Goal: Task Accomplishment & Management: Manage account settings

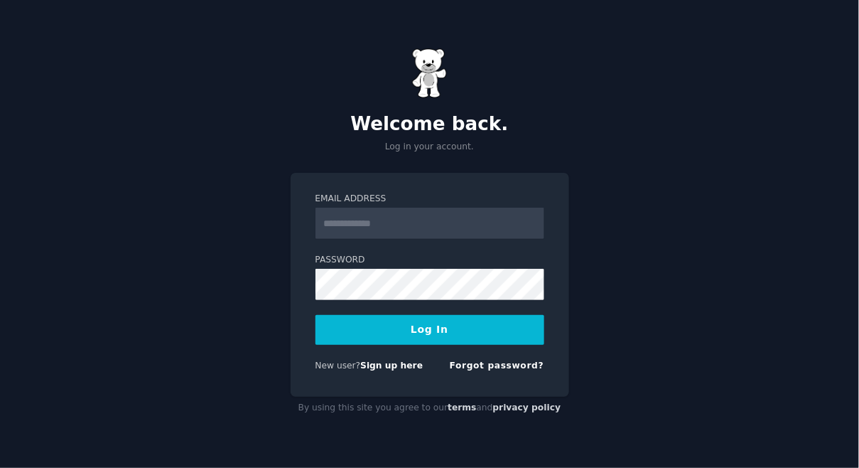
click at [345, 226] on input "Email Address" at bounding box center [430, 223] width 229 height 31
type input "**********"
click at [432, 331] on button "Log In" at bounding box center [430, 330] width 229 height 30
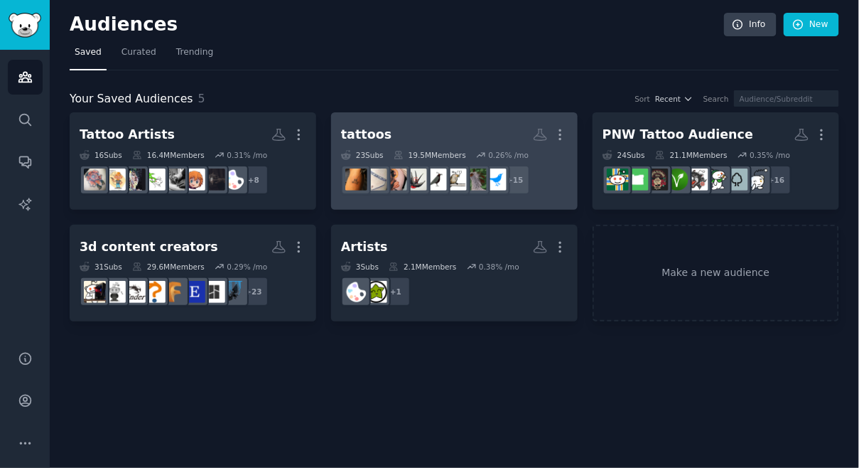
click at [355, 131] on div "tattoos" at bounding box center [366, 135] width 50 height 18
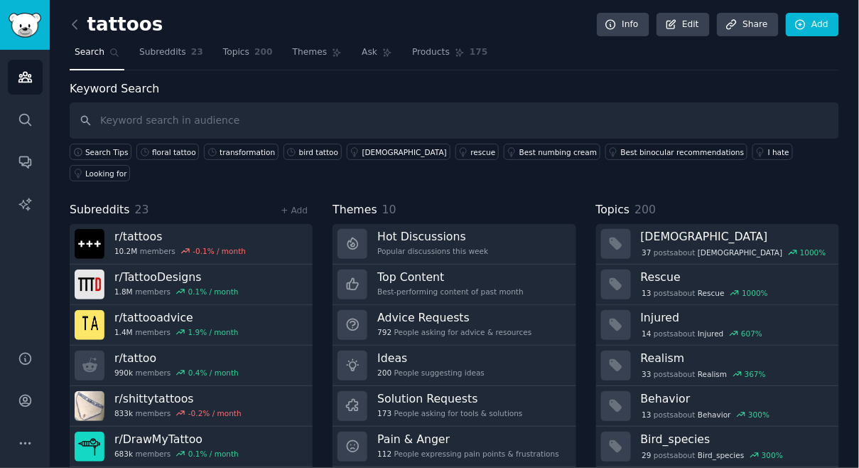
scroll to position [20, 0]
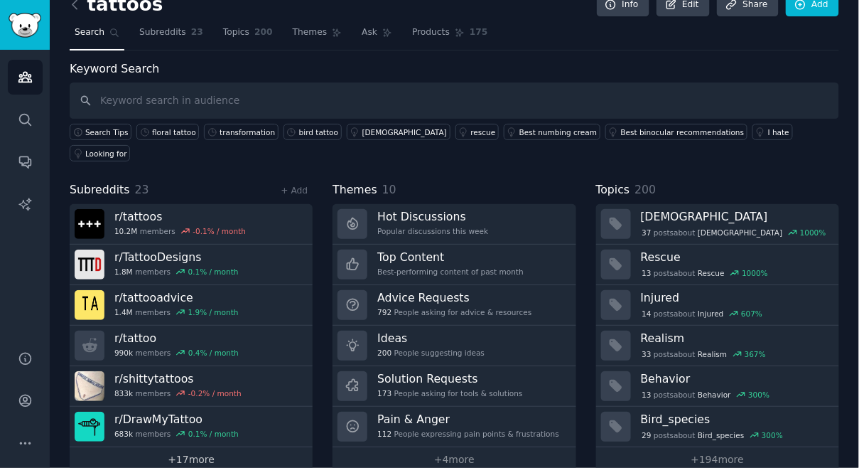
click at [190, 447] on link "+ 17 more" at bounding box center [191, 459] width 243 height 25
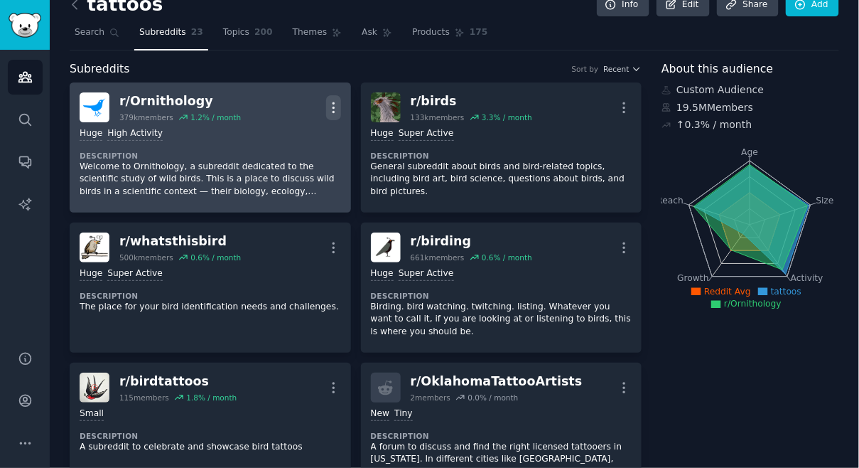
click at [330, 102] on icon "button" at bounding box center [333, 107] width 15 height 15
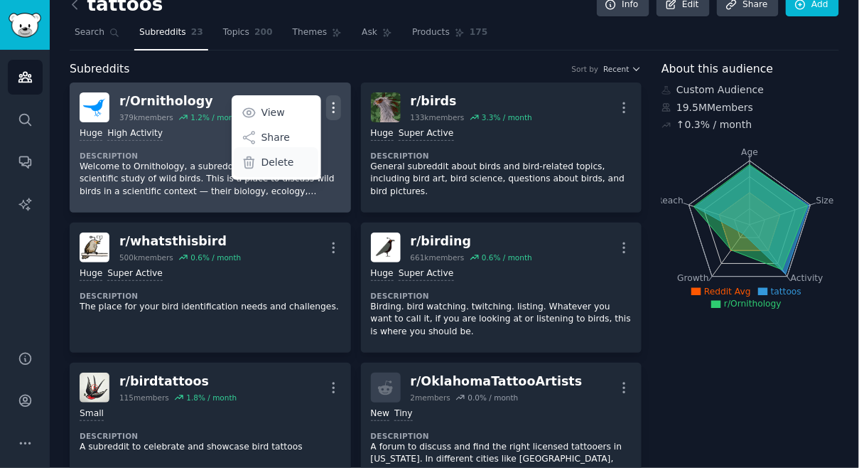
click at [283, 161] on p "Delete" at bounding box center [278, 162] width 33 height 15
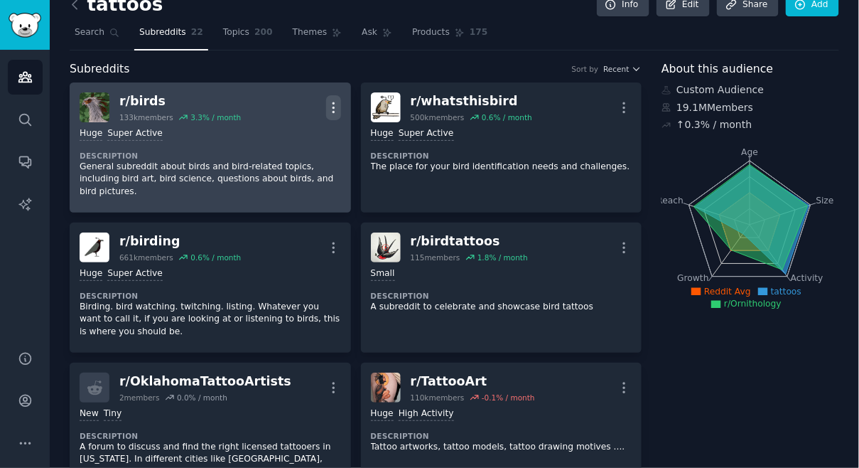
click at [333, 106] on icon "button" at bounding box center [333, 107] width 1 height 10
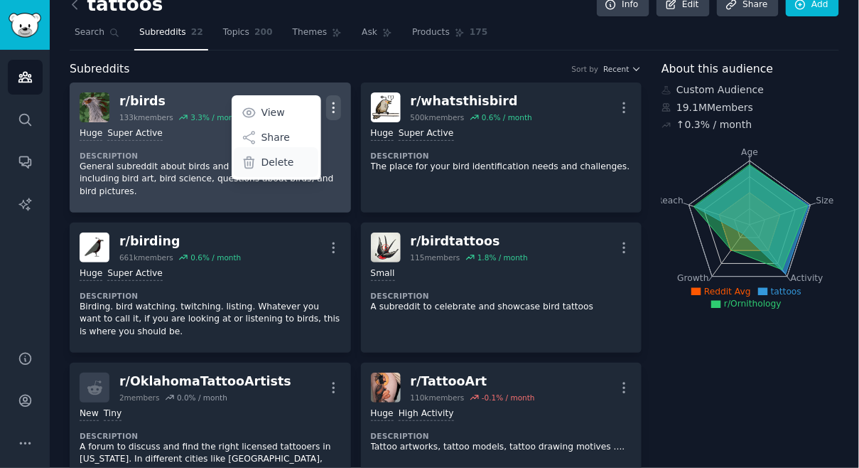
click at [291, 160] on div "Delete" at bounding box center [276, 162] width 85 height 30
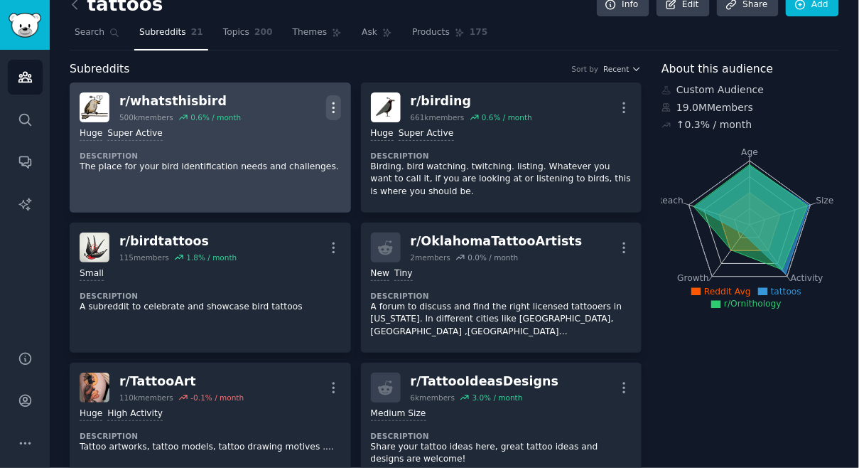
click at [329, 107] on icon "button" at bounding box center [333, 107] width 15 height 15
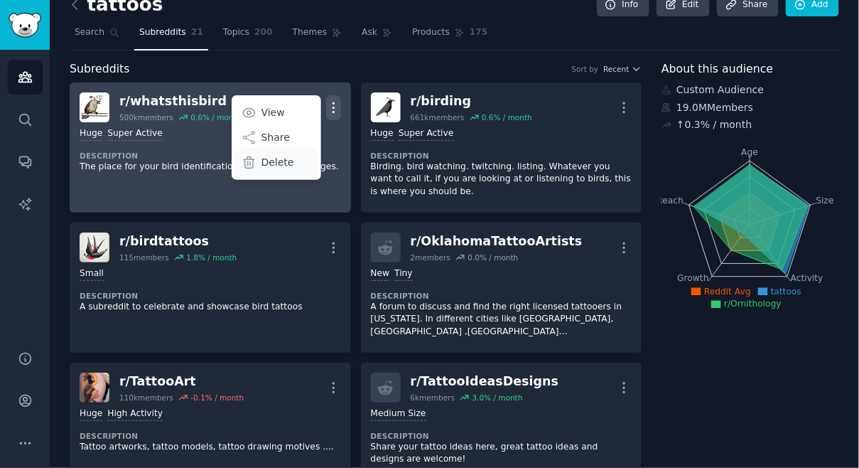
click at [291, 162] on div "Delete" at bounding box center [276, 162] width 85 height 30
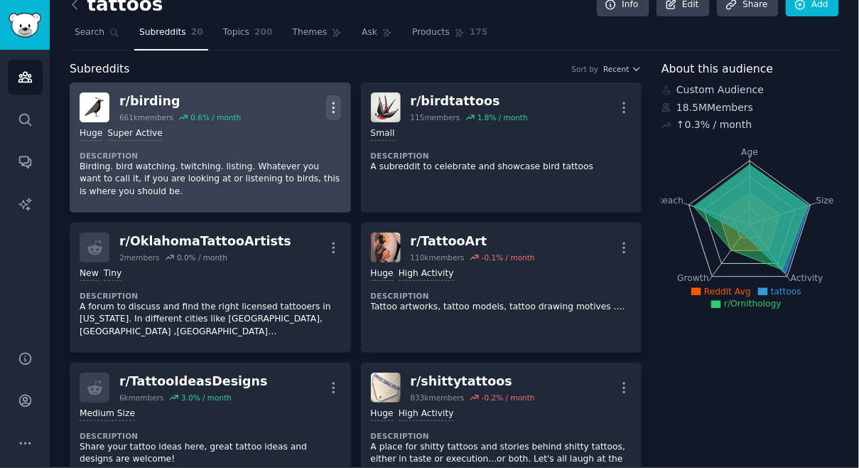
click at [328, 101] on icon "button" at bounding box center [333, 107] width 15 height 15
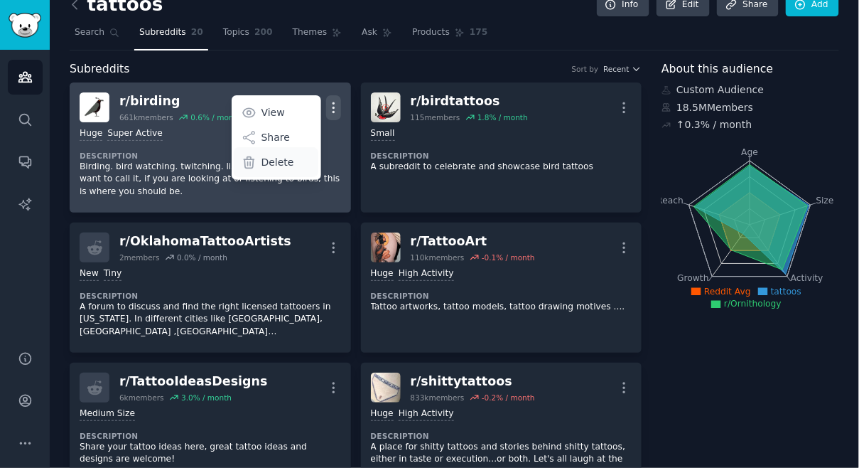
click at [270, 162] on p "Delete" at bounding box center [278, 162] width 33 height 15
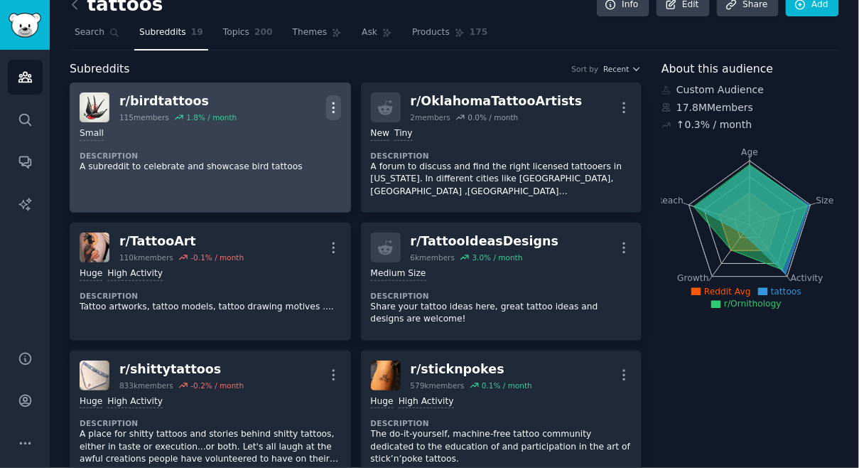
click at [333, 106] on icon "button" at bounding box center [333, 107] width 1 height 10
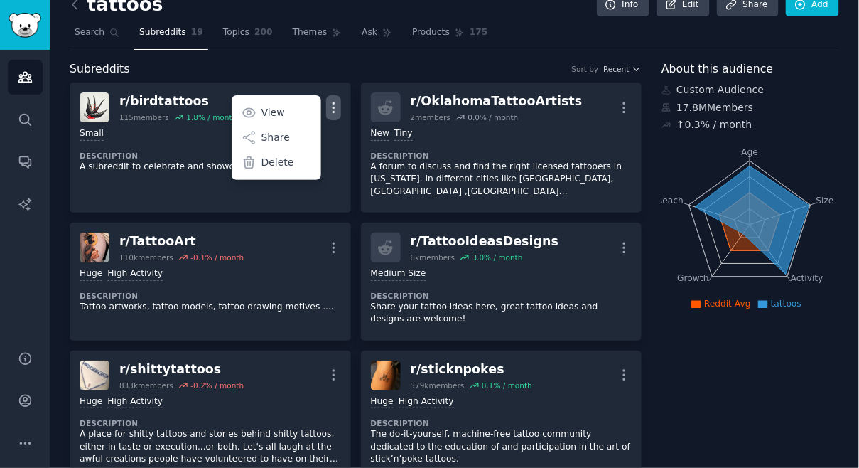
click at [402, 76] on div "Subreddits Sort by Recent" at bounding box center [356, 69] width 572 height 18
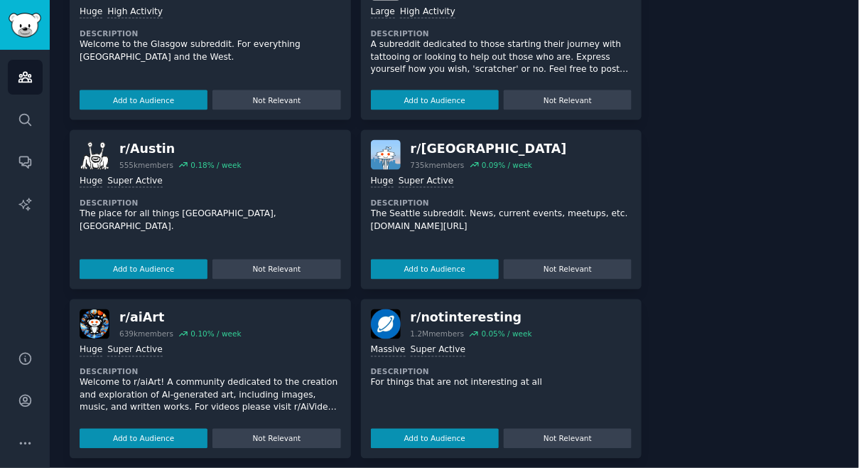
scroll to position [1888, 0]
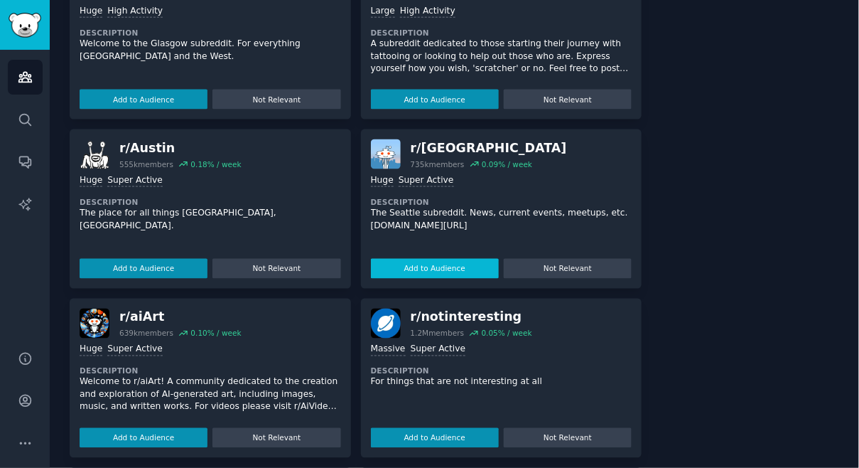
click at [416, 259] on button "Add to Audience" at bounding box center [435, 269] width 128 height 20
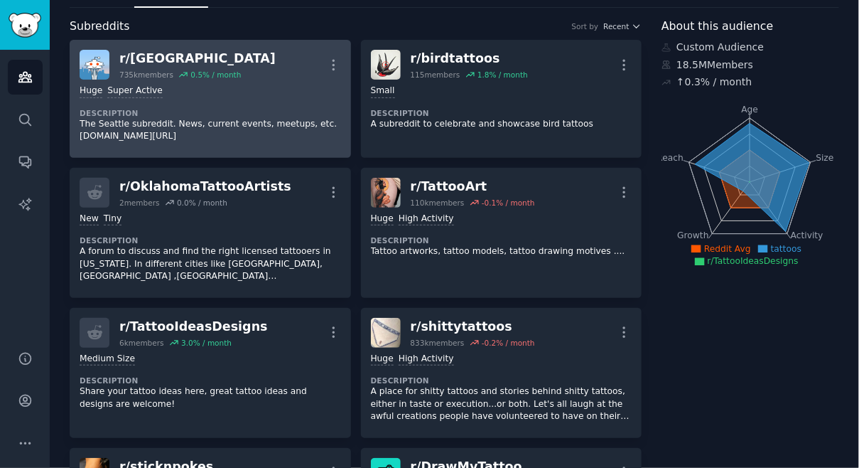
scroll to position [0, 0]
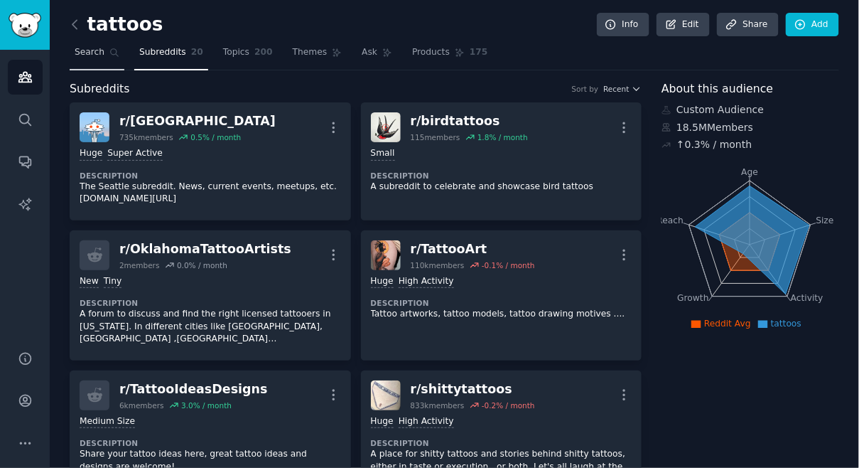
click at [81, 48] on span "Search" at bounding box center [90, 52] width 30 height 13
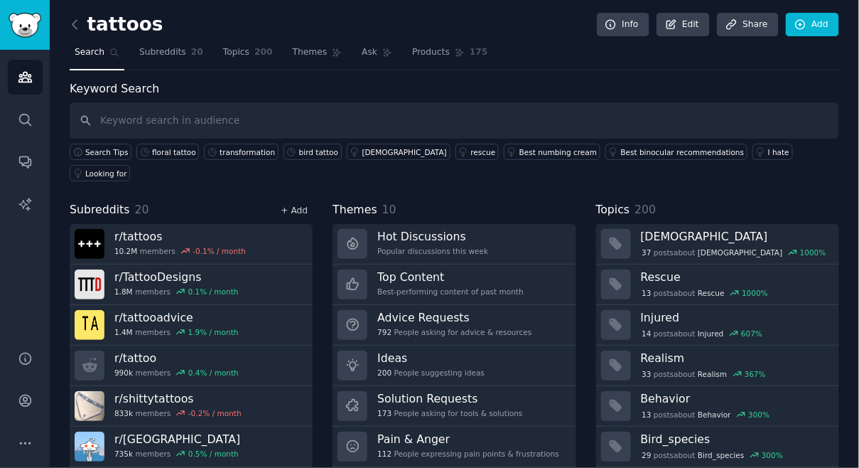
click at [295, 205] on link "+ Add" at bounding box center [294, 210] width 27 height 10
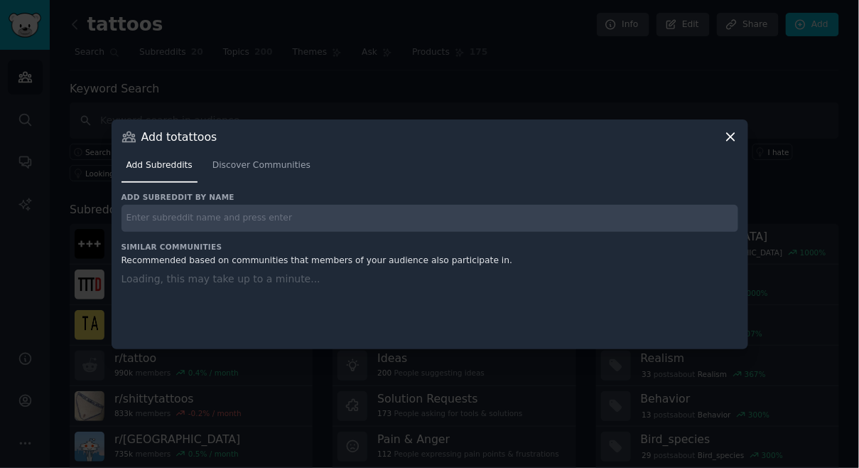
click at [283, 217] on input "text" at bounding box center [430, 219] width 617 height 28
click at [264, 166] on span "Discover Communities" at bounding box center [261, 165] width 98 height 13
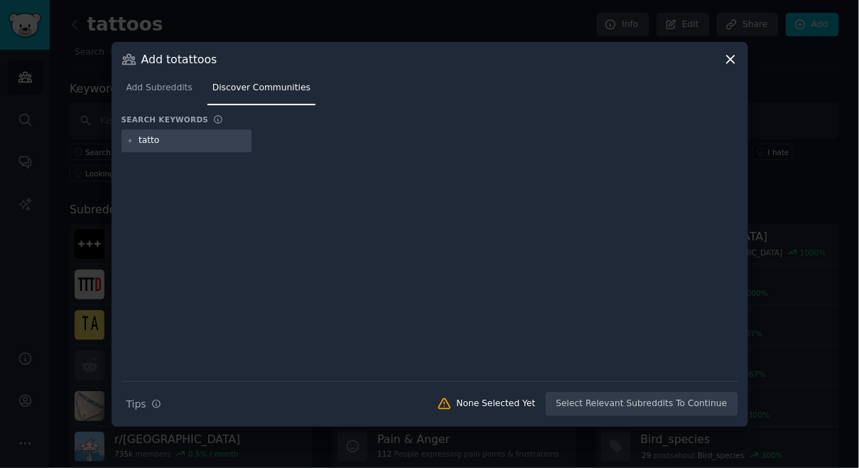
type input "tattoo"
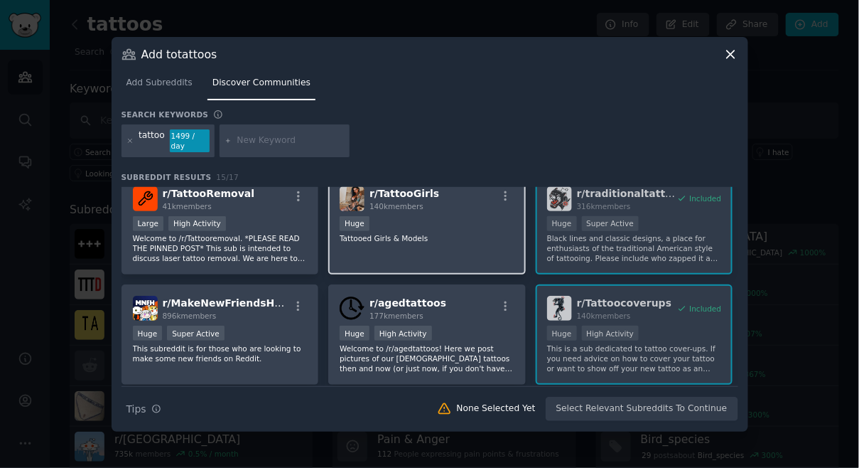
scroll to position [234, 0]
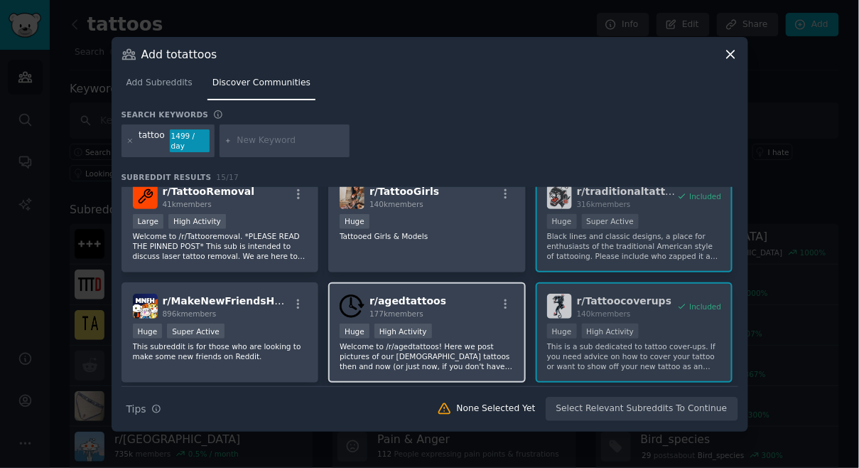
click at [438, 329] on div ">= 80th percentile for submissions / day Huge High Activity" at bounding box center [427, 332] width 175 height 18
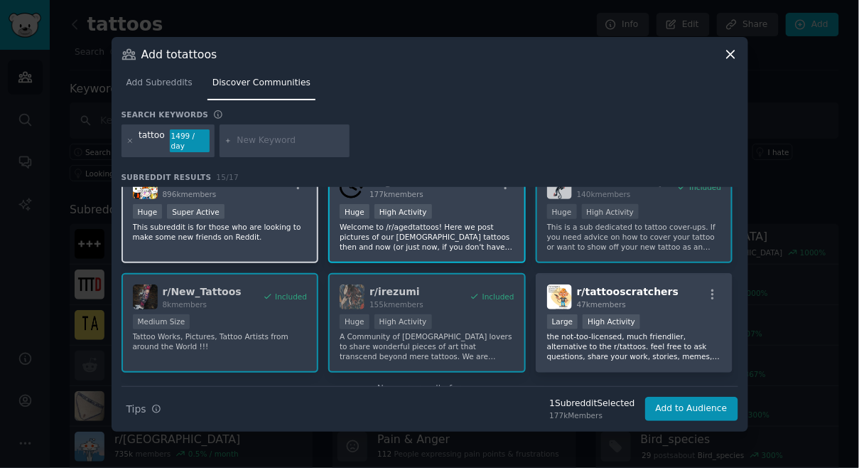
scroll to position [389, 0]
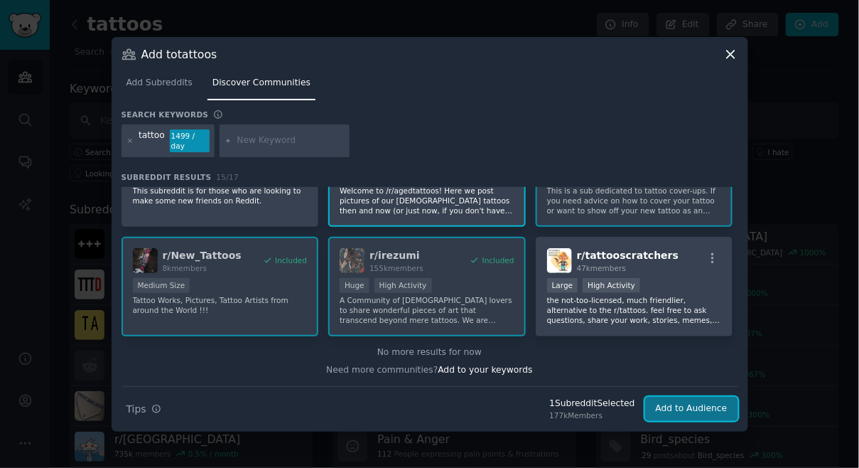
click at [686, 400] on button "Add to Audience" at bounding box center [691, 409] width 93 height 24
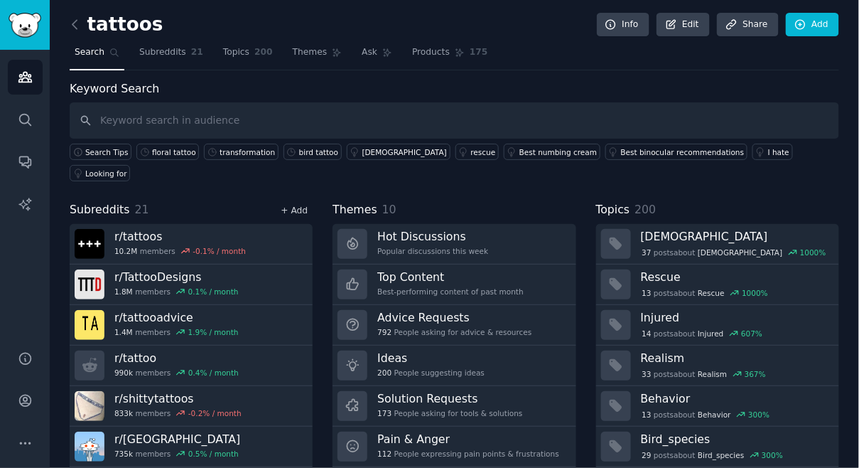
click at [303, 205] on link "+ Add" at bounding box center [294, 210] width 27 height 10
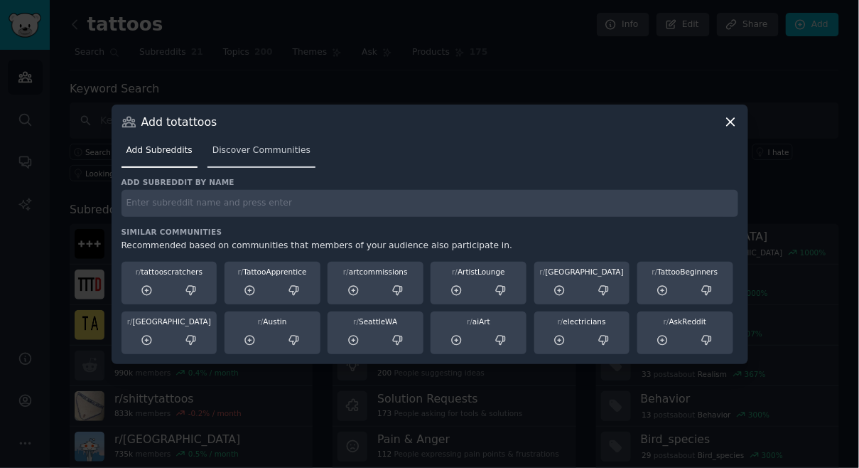
click at [279, 149] on span "Discover Communities" at bounding box center [261, 150] width 98 height 13
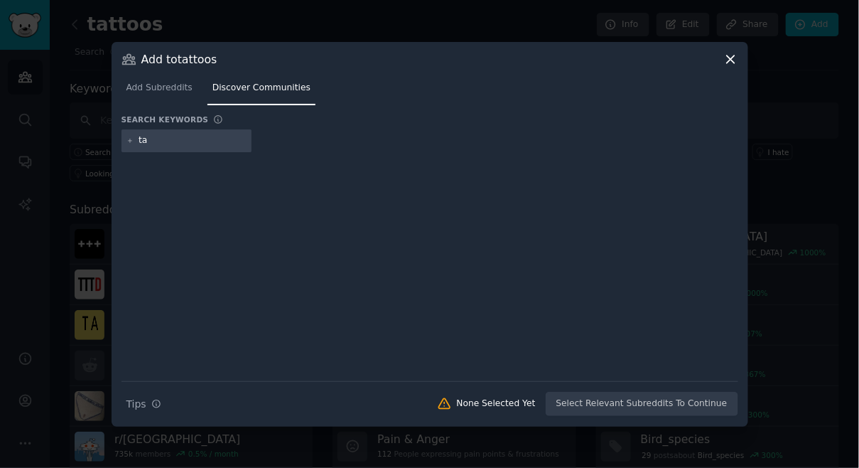
type input "tat"
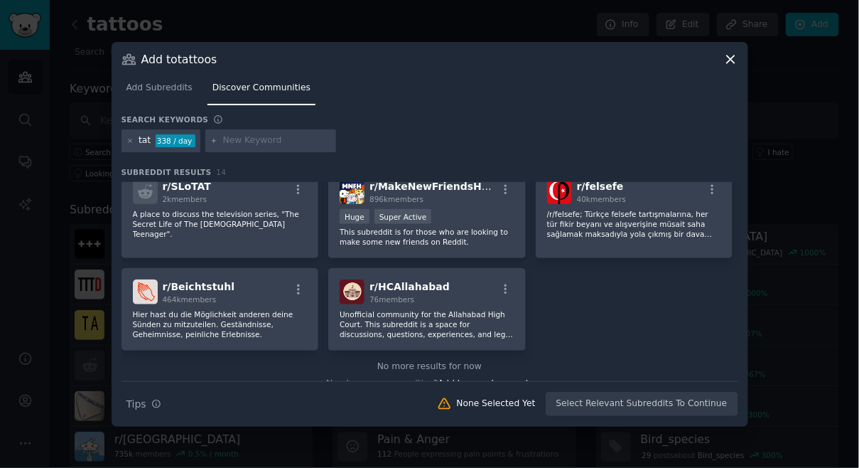
scroll to position [362, 0]
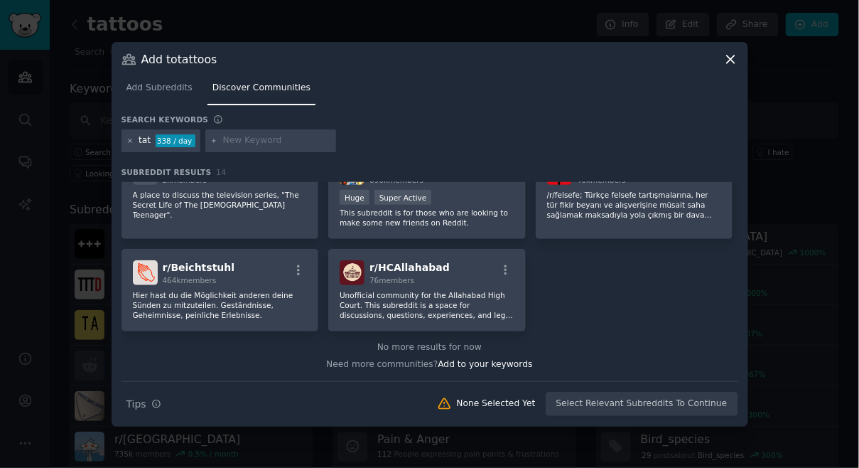
click at [130, 141] on icon at bounding box center [130, 141] width 8 height 8
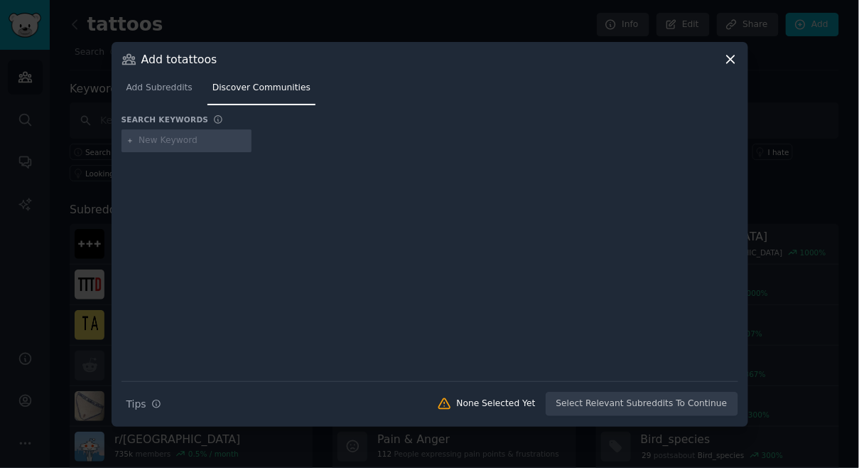
click at [145, 141] on input "text" at bounding box center [193, 140] width 108 height 13
type input "tatz"
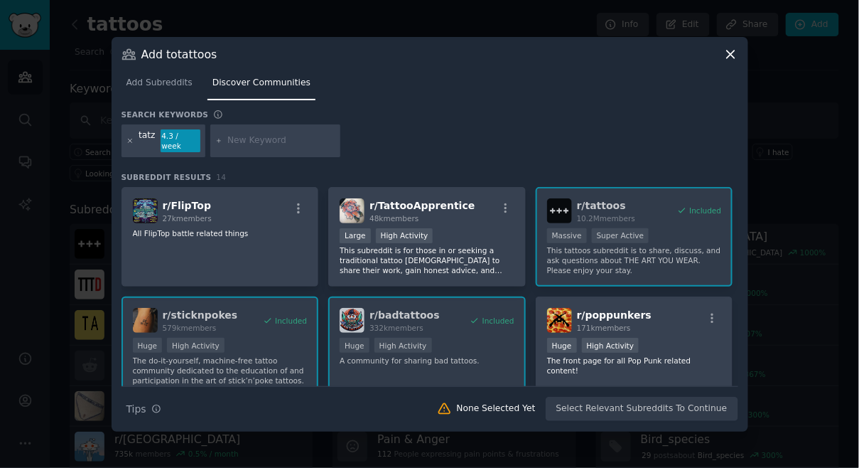
click at [127, 139] on icon at bounding box center [130, 141] width 8 height 8
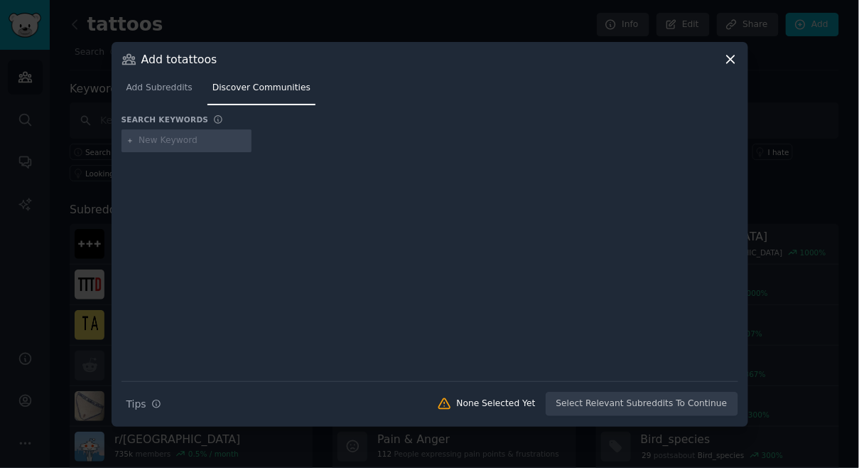
click at [163, 139] on input "text" at bounding box center [193, 140] width 108 height 13
type input "tattoo"
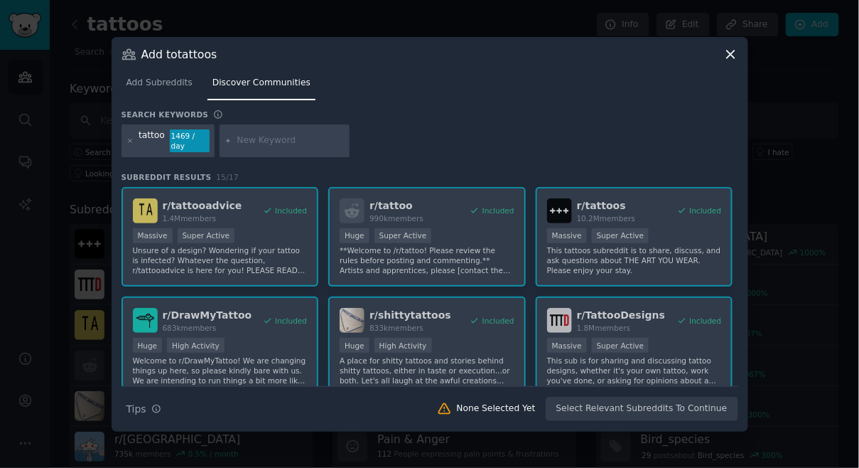
click at [732, 55] on icon at bounding box center [730, 54] width 15 height 15
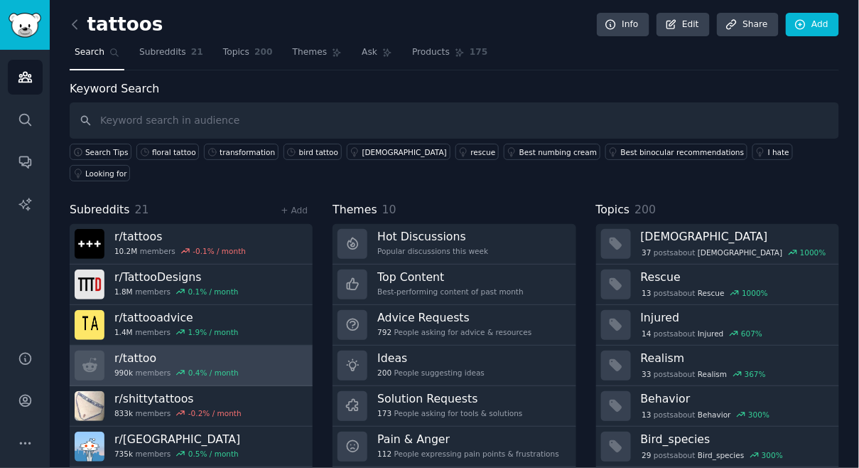
scroll to position [20, 0]
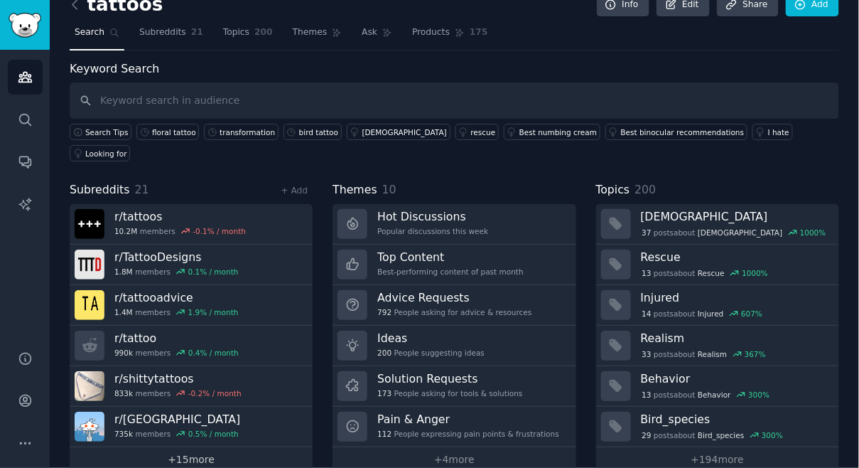
click at [193, 447] on link "+ 15 more" at bounding box center [191, 459] width 243 height 25
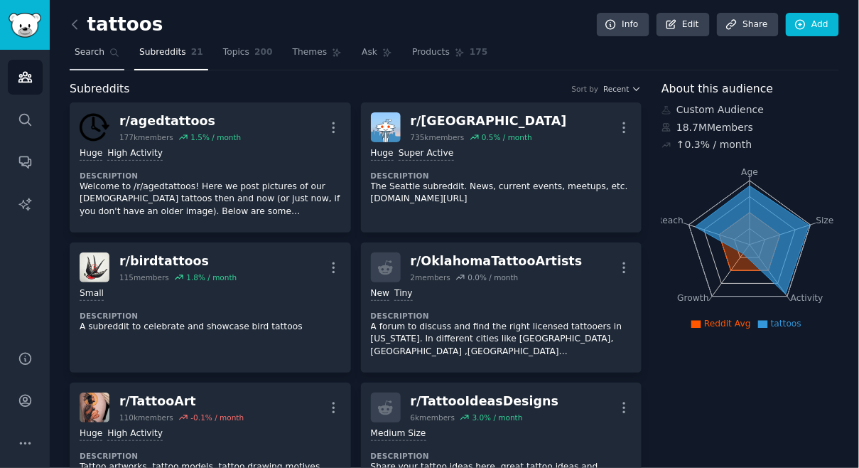
click at [99, 46] on span "Search" at bounding box center [90, 52] width 30 height 13
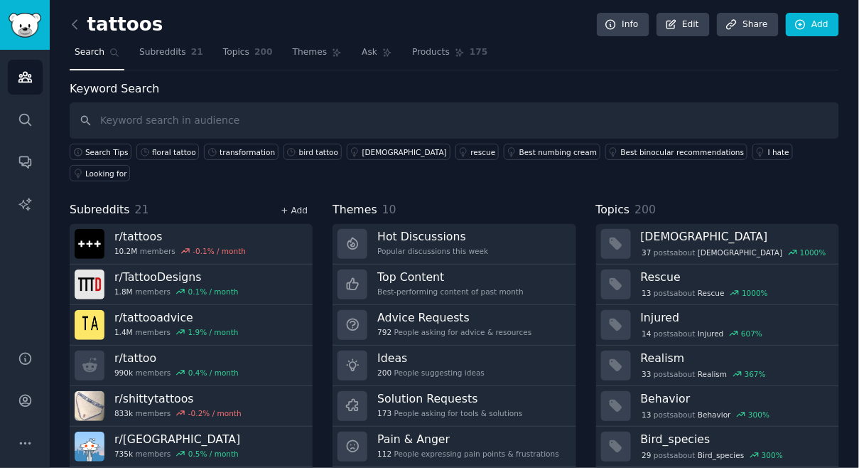
click at [303, 205] on link "+ Add" at bounding box center [294, 210] width 27 height 10
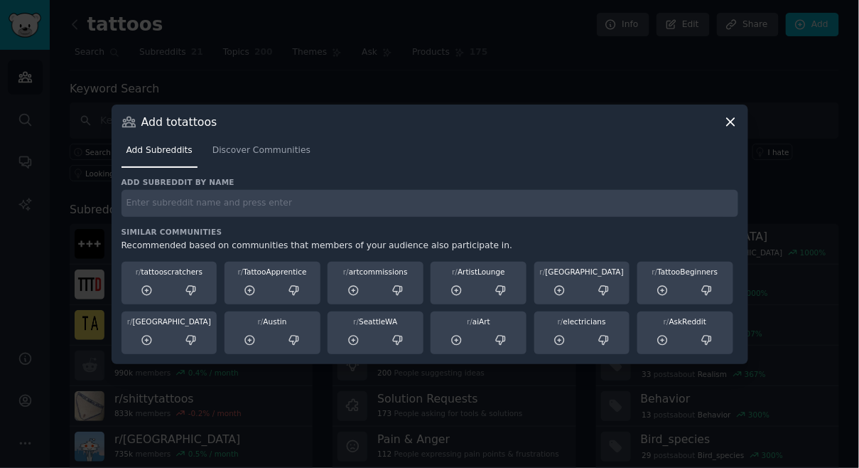
click at [256, 168] on div "Add Subreddits Discover Communities" at bounding box center [430, 153] width 617 height 48
click at [257, 202] on input "text" at bounding box center [430, 204] width 617 height 28
click at [254, 143] on link "Discover Communities" at bounding box center [262, 153] width 108 height 29
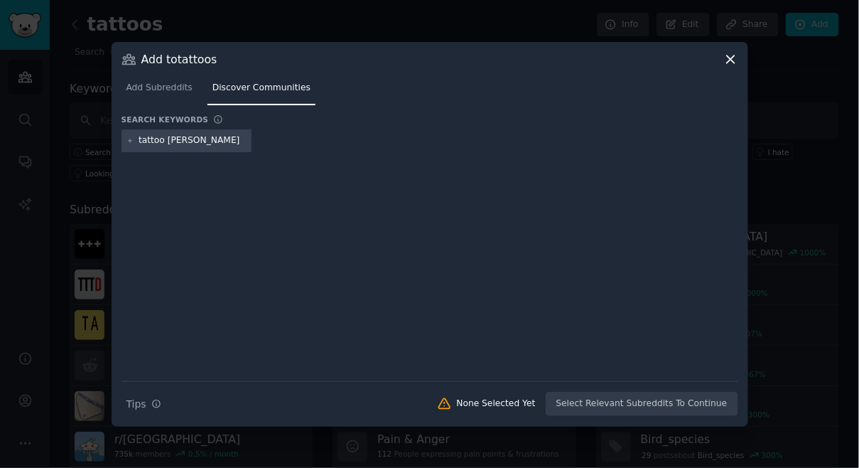
type input "tattoo artist"
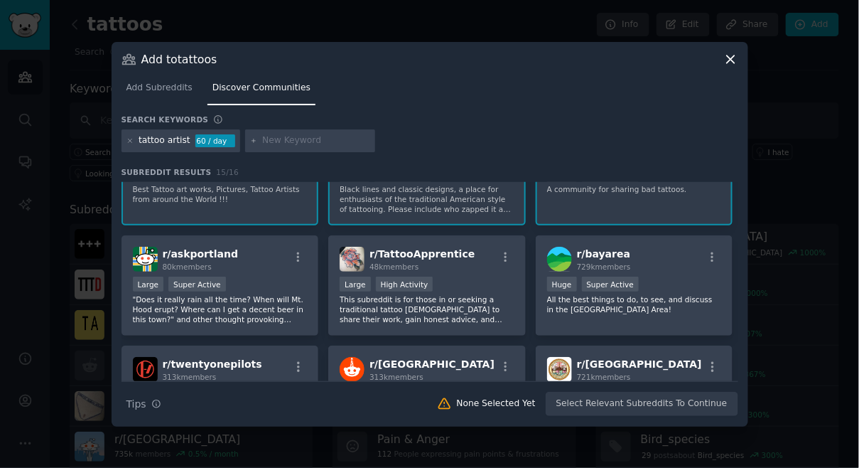
scroll to position [288, 0]
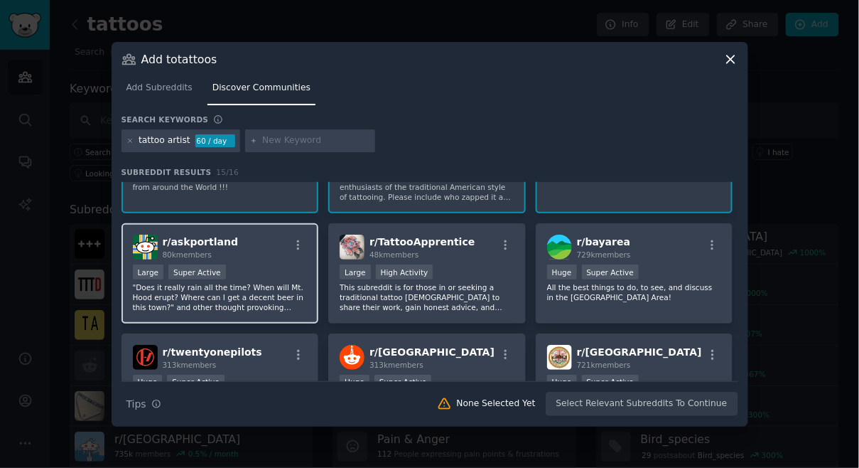
click at [259, 267] on div "Large Super Active" at bounding box center [220, 273] width 175 height 18
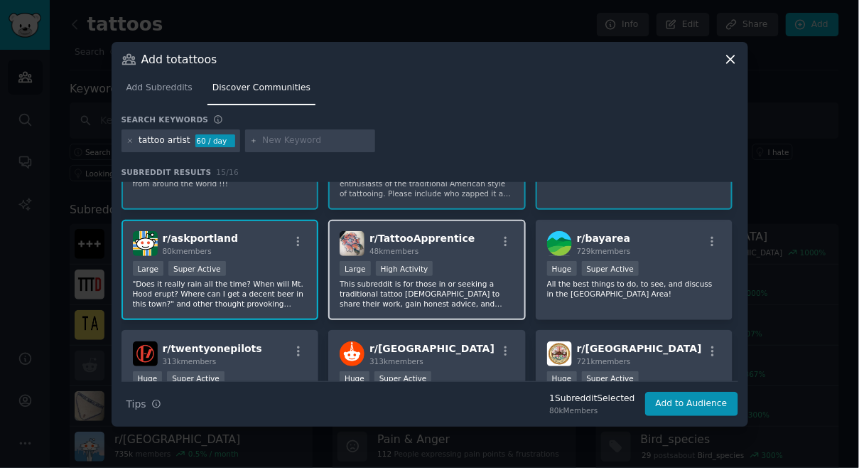
scroll to position [291, 0]
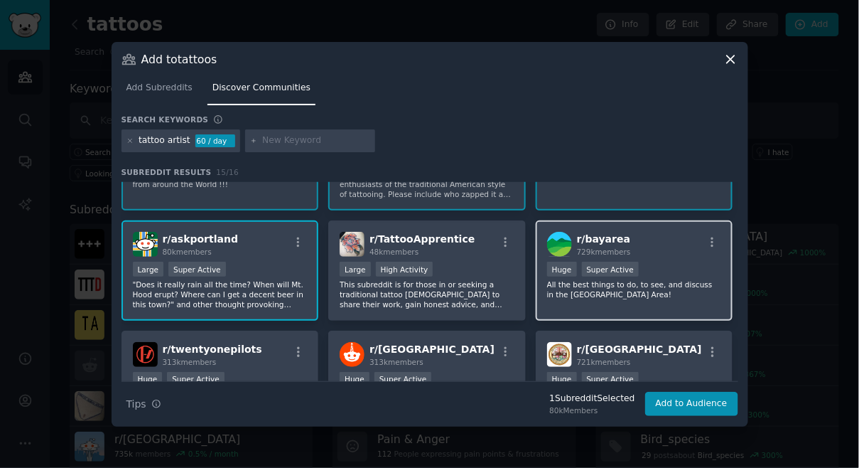
click at [648, 301] on div "r/ bayarea 729k members >= 95th percentile for submissions / day Huge Super Act…" at bounding box center [635, 270] width 198 height 100
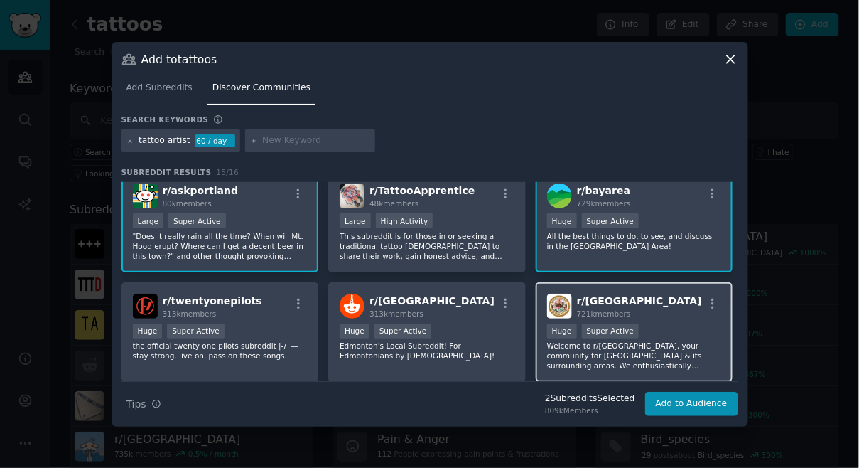
scroll to position [330, 0]
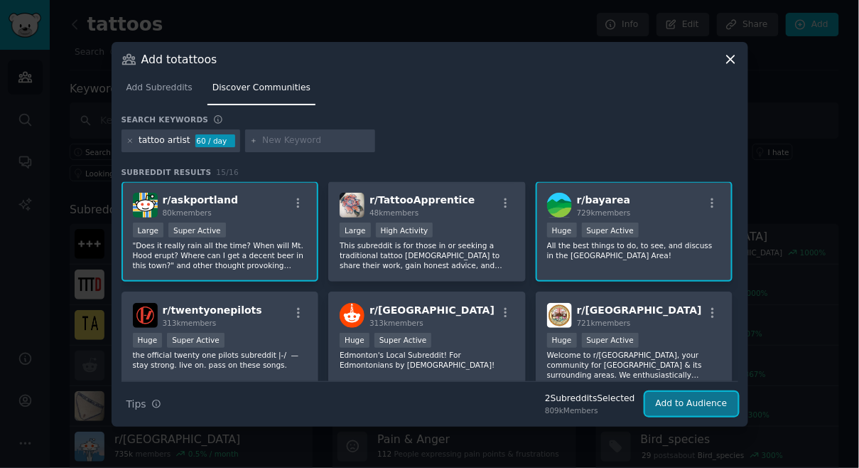
click at [677, 403] on button "Add to Audience" at bounding box center [691, 404] width 93 height 24
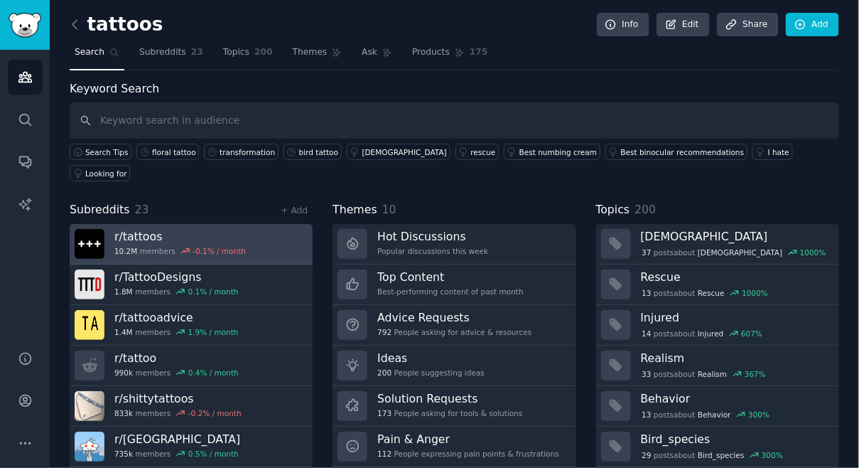
scroll to position [20, 0]
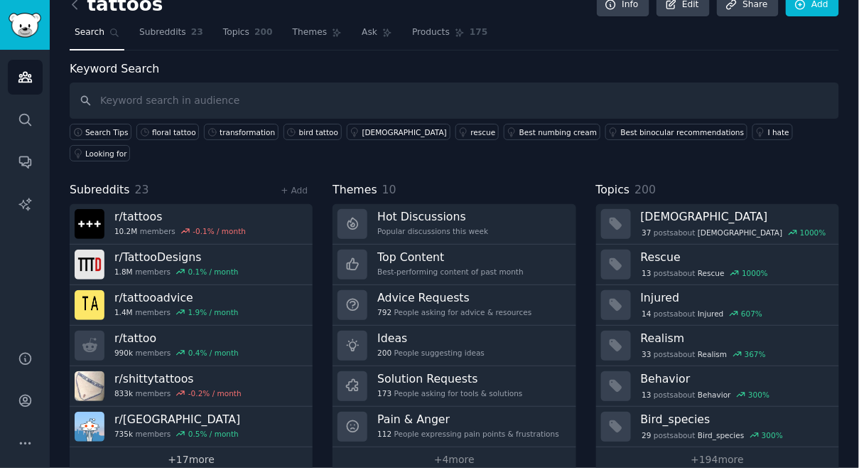
click at [200, 447] on link "+ 17 more" at bounding box center [191, 459] width 243 height 25
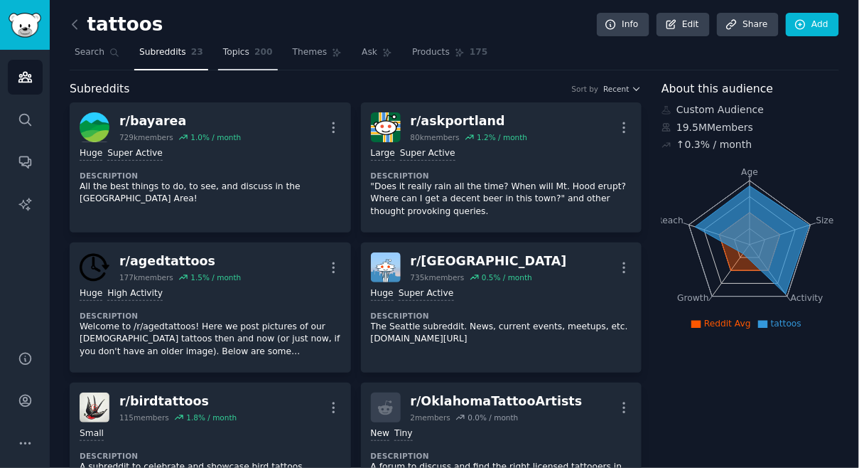
click at [242, 52] on span "Topics" at bounding box center [236, 52] width 26 height 13
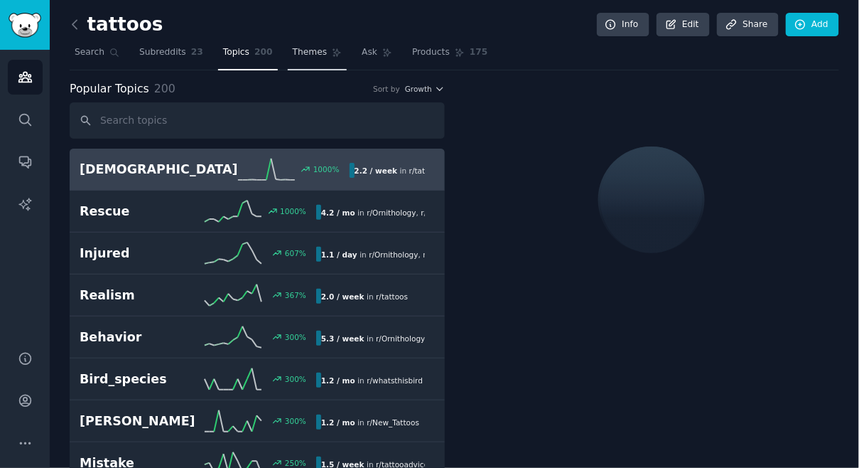
click at [309, 48] on span "Themes" at bounding box center [310, 52] width 35 height 13
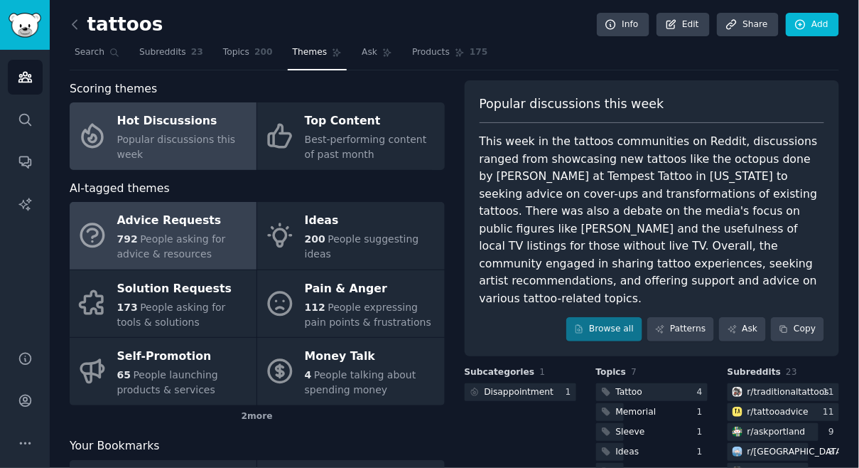
click at [191, 230] on div "Advice Requests" at bounding box center [183, 221] width 132 height 23
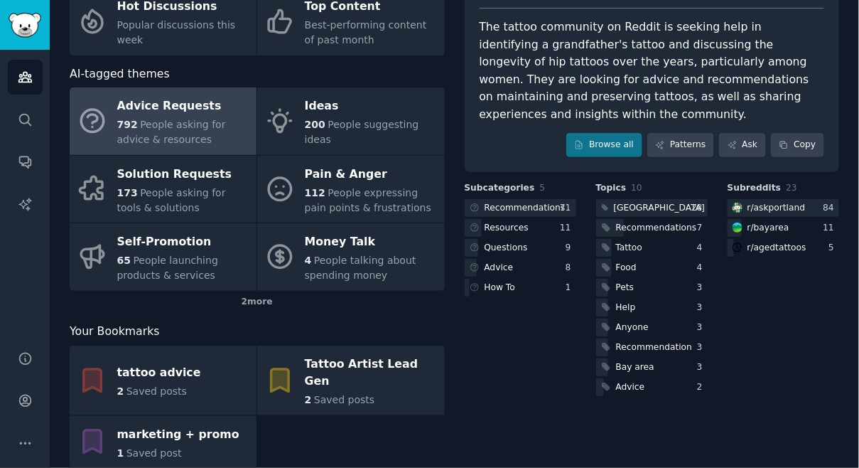
scroll to position [126, 0]
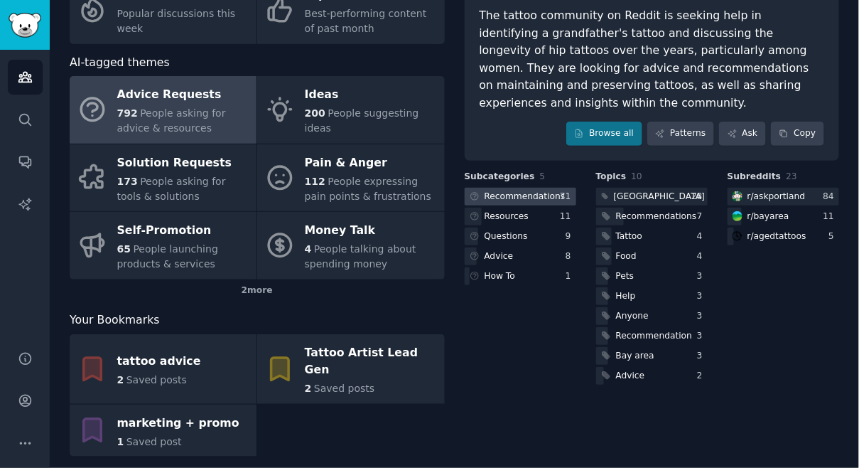
click at [529, 192] on div "Recommendations" at bounding box center [525, 196] width 81 height 13
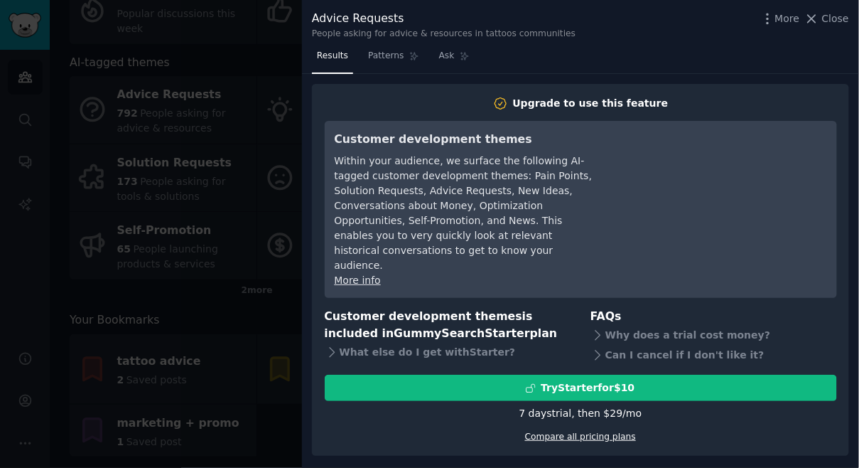
click at [573, 431] on link "Compare all pricing plans" at bounding box center [580, 436] width 111 height 10
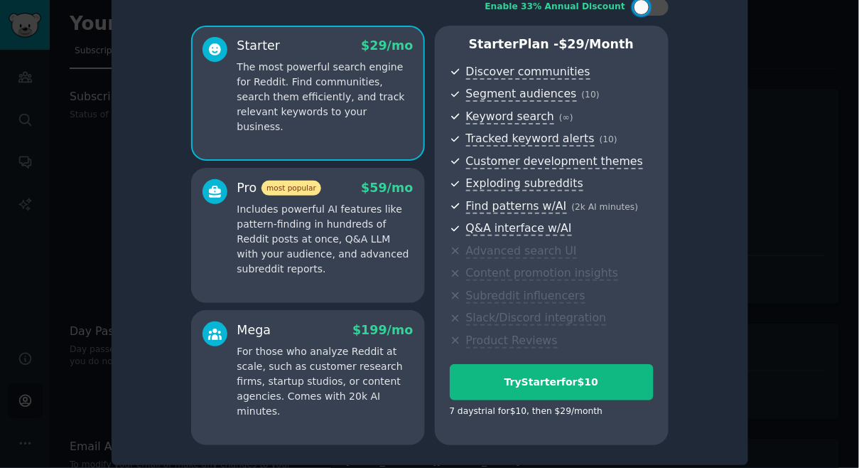
scroll to position [38, 0]
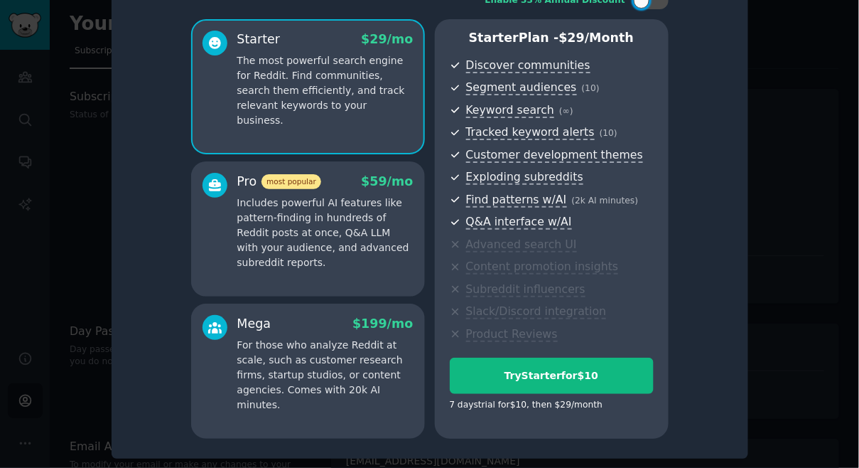
click at [313, 226] on p "Includes powerful AI features like pattern-finding in hundreds of Reddit posts …" at bounding box center [325, 232] width 176 height 75
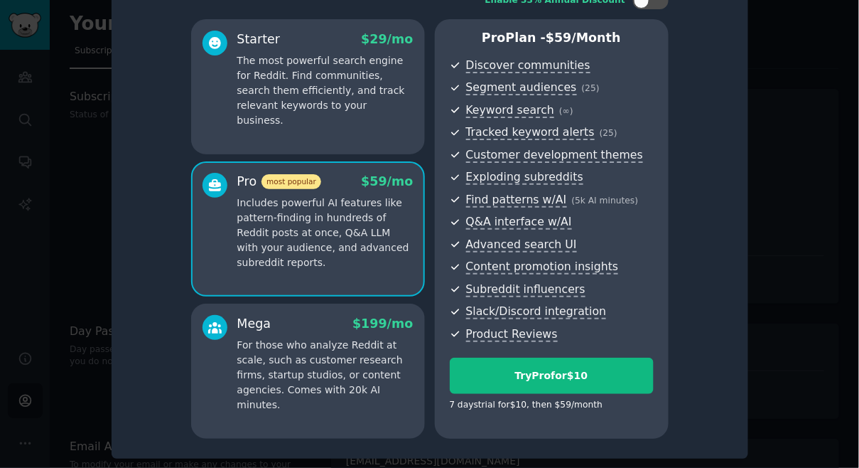
scroll to position [0, 0]
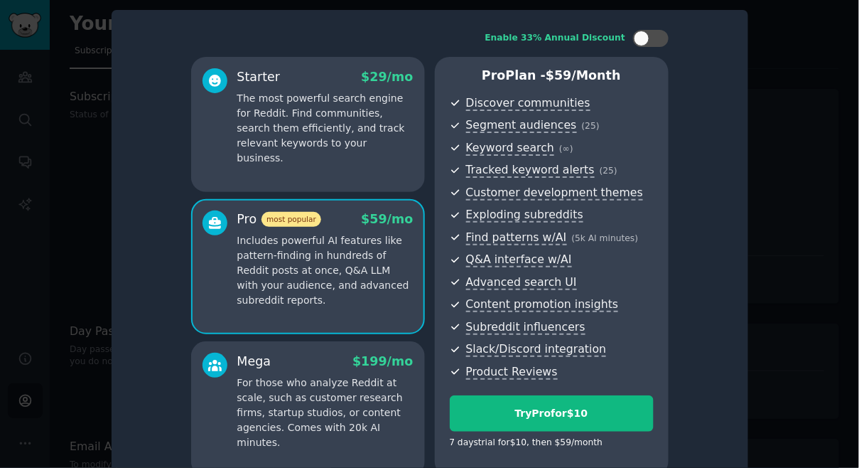
click at [780, 99] on div at bounding box center [429, 234] width 859 height 468
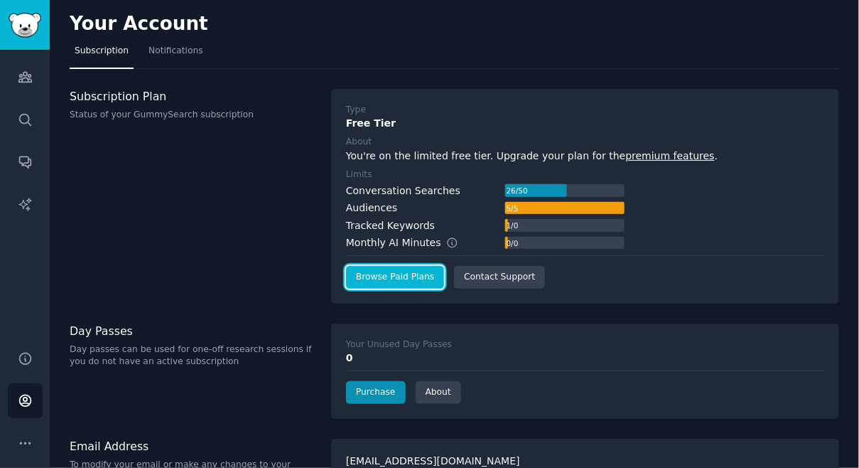
click at [367, 276] on link "Browse Paid Plans" at bounding box center [395, 277] width 98 height 23
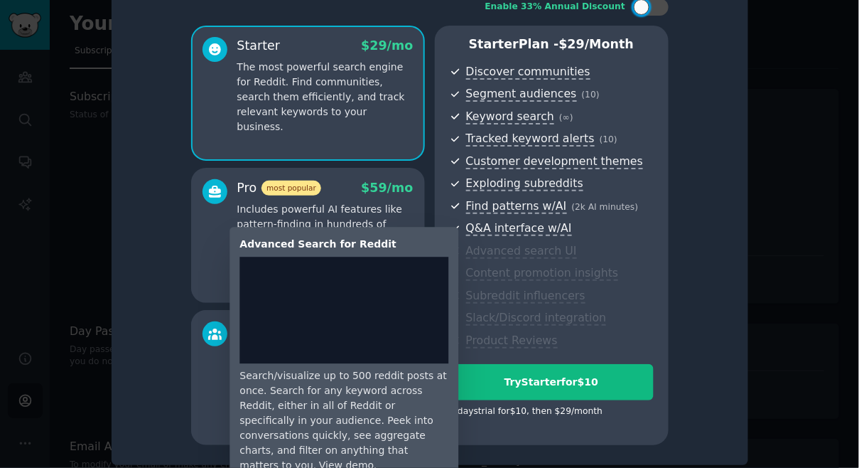
scroll to position [38, 0]
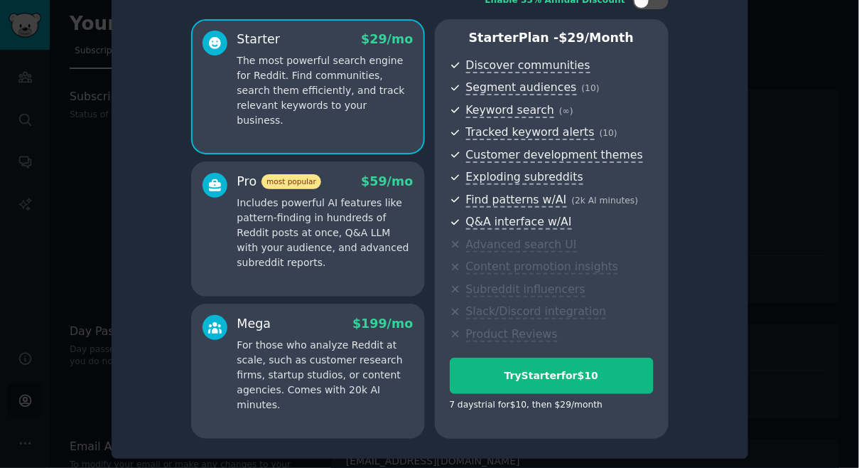
click at [396, 259] on p "Includes powerful AI features like pattern-finding in hundreds of Reddit posts …" at bounding box center [325, 232] width 176 height 75
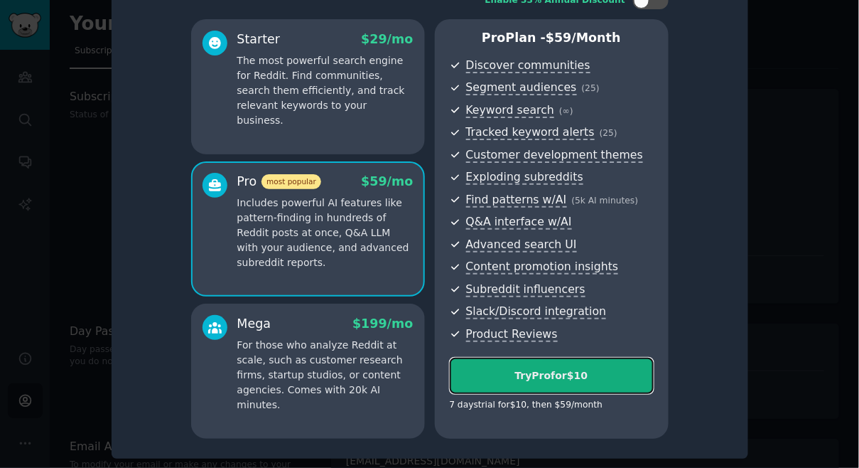
click at [519, 380] on div "Try Pro for $10" at bounding box center [552, 375] width 203 height 15
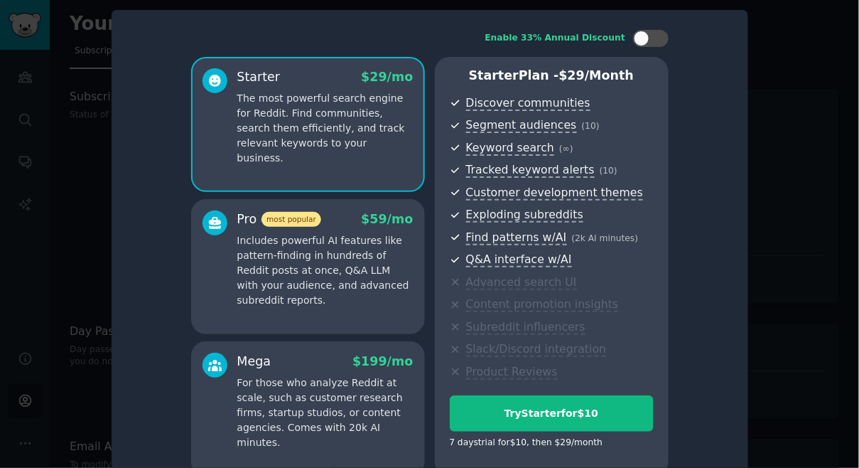
click at [318, 161] on div "Starter $ 29 /mo The most powerful search engine for Reddit. Find communities, …" at bounding box center [308, 124] width 234 height 135
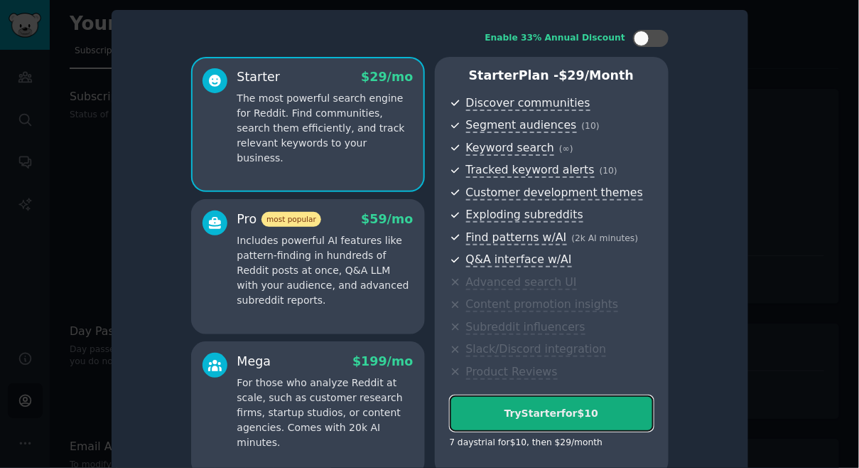
click at [507, 413] on div "Try Starter for $10" at bounding box center [552, 413] width 203 height 15
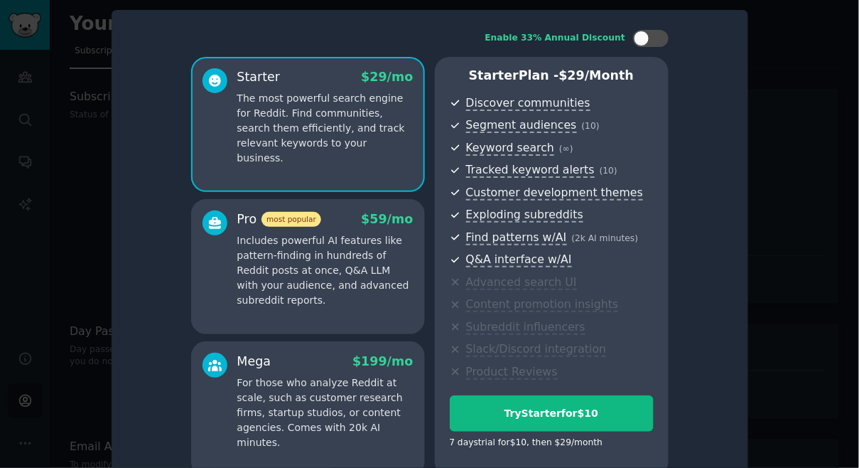
click at [281, 240] on p "Includes powerful AI features like pattern-finding in hundreds of Reddit posts …" at bounding box center [325, 270] width 176 height 75
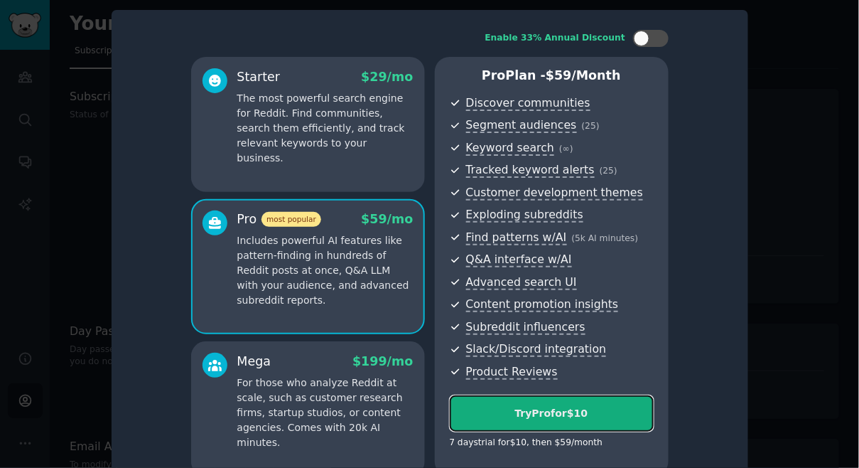
click at [583, 417] on div "Try Pro for $10" at bounding box center [552, 413] width 203 height 15
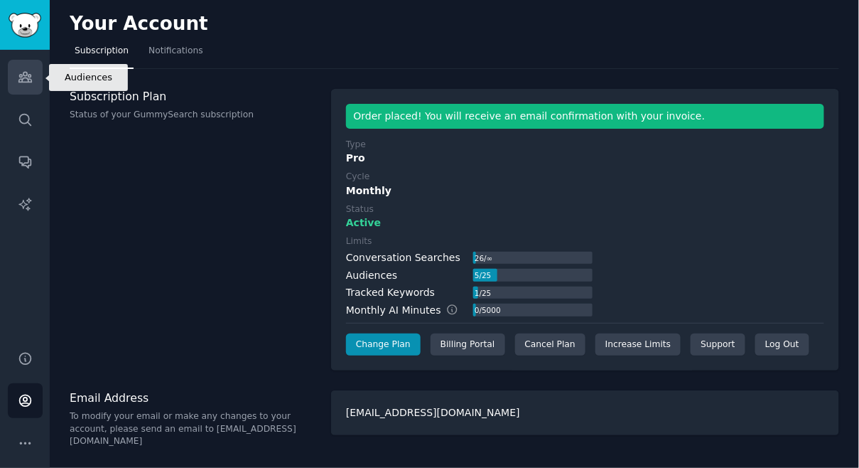
click at [26, 79] on icon "Sidebar" at bounding box center [25, 77] width 15 height 15
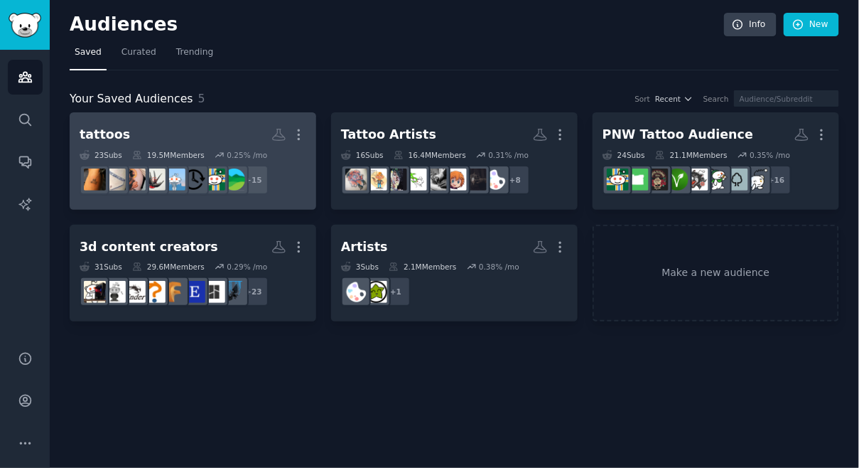
click at [145, 129] on h2 "tattoos More" at bounding box center [193, 134] width 227 height 25
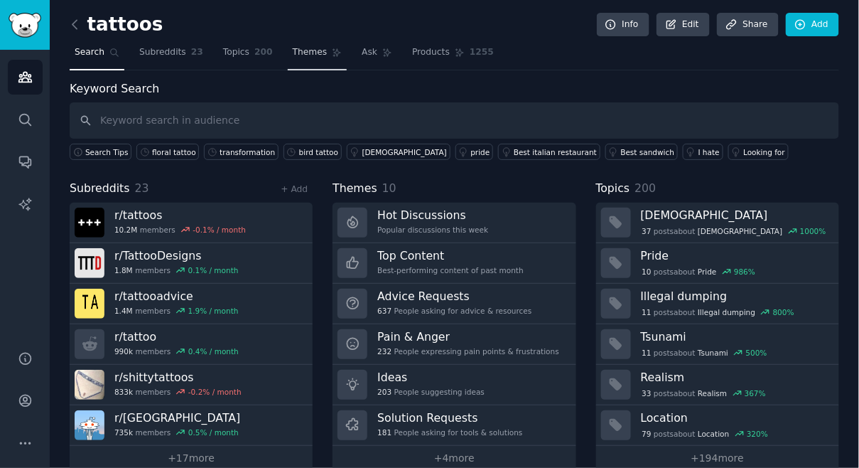
click at [294, 43] on link "Themes" at bounding box center [318, 55] width 60 height 29
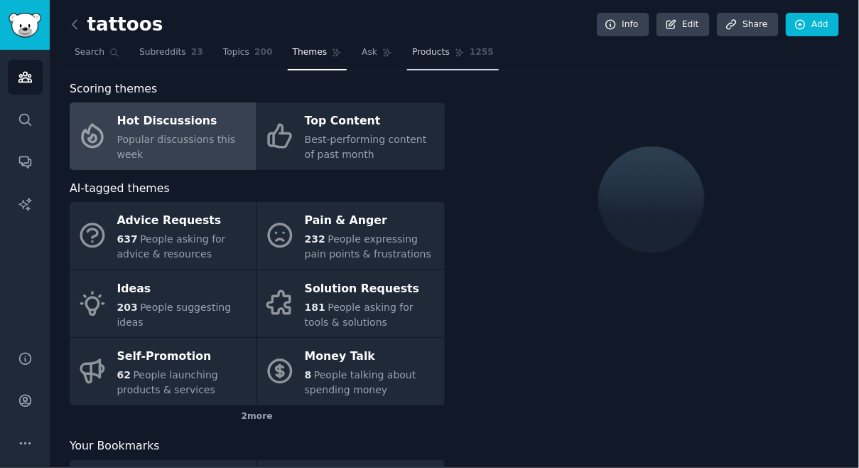
click at [427, 46] on span "Products" at bounding box center [431, 52] width 38 height 13
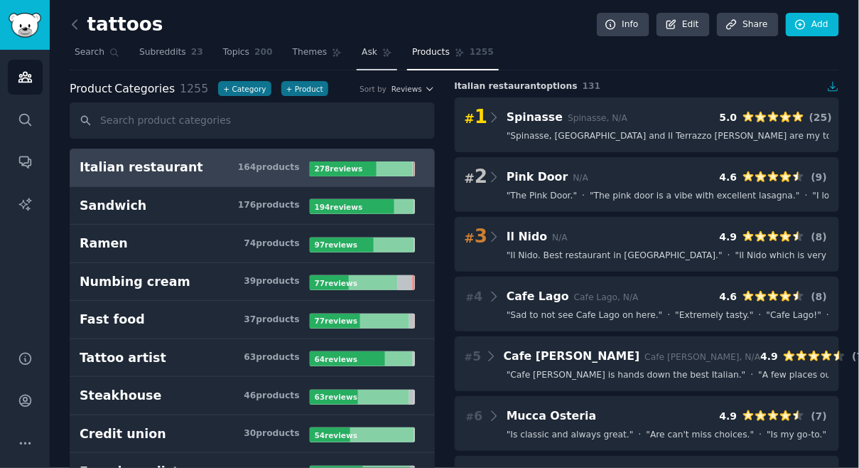
click at [370, 54] on span "Ask" at bounding box center [370, 52] width 16 height 13
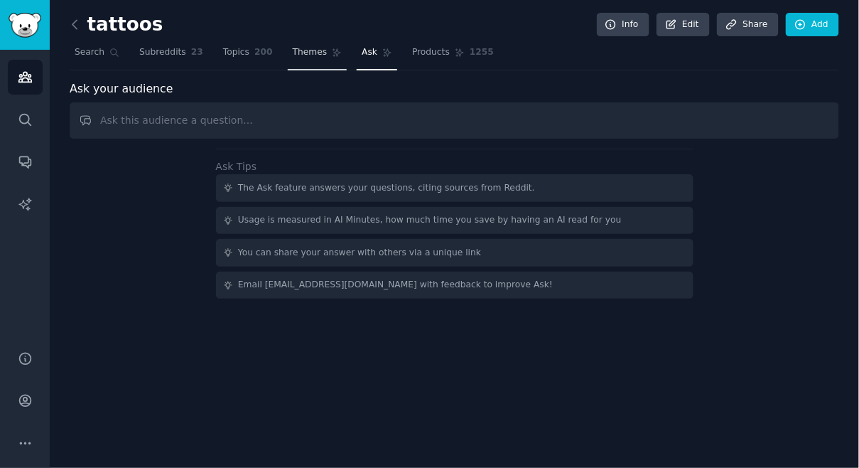
click at [327, 55] on link "Themes" at bounding box center [318, 55] width 60 height 29
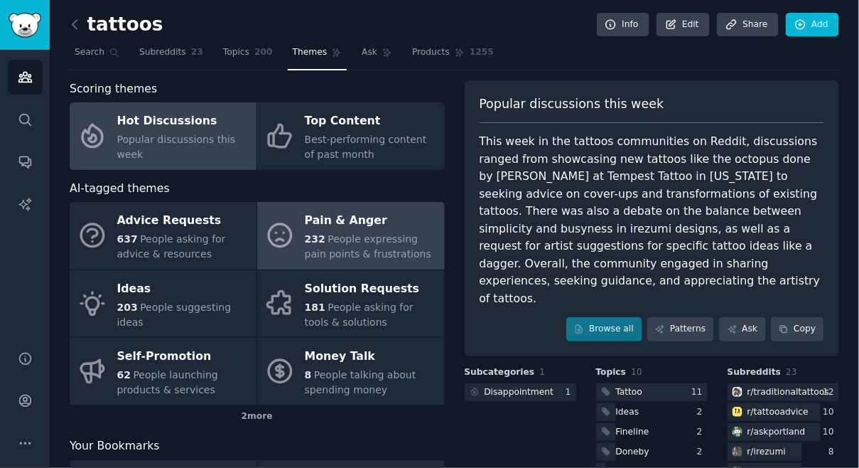
click at [365, 227] on div "Pain & Anger" at bounding box center [371, 221] width 132 height 23
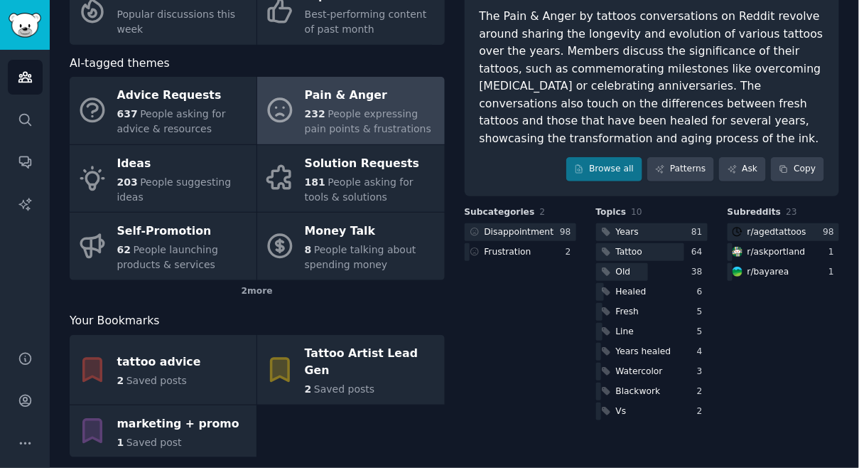
scroll to position [126, 0]
click at [658, 168] on icon at bounding box center [660, 168] width 8 height 8
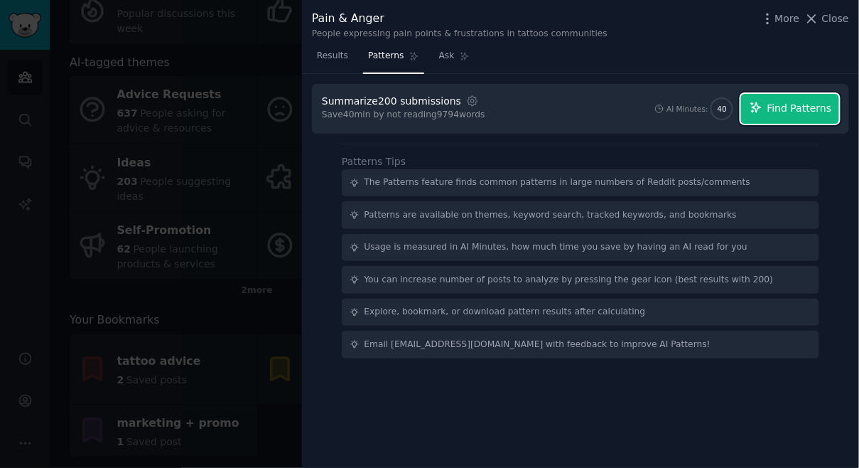
click at [781, 107] on span "Find Patterns" at bounding box center [799, 108] width 65 height 15
